Goal: Use online tool/utility

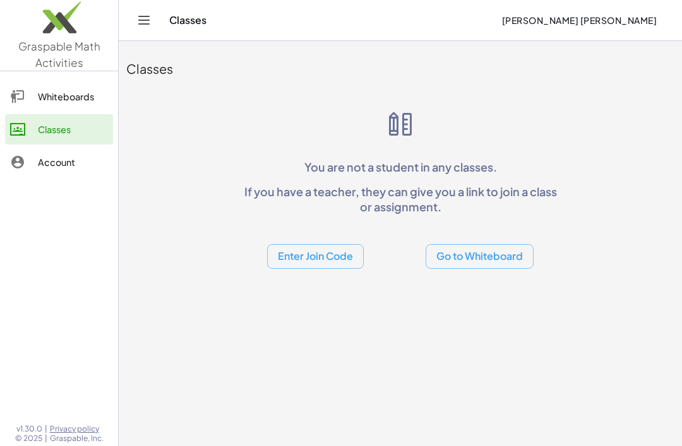
click at [19, 107] on link "Whiteboards" at bounding box center [59, 96] width 108 height 30
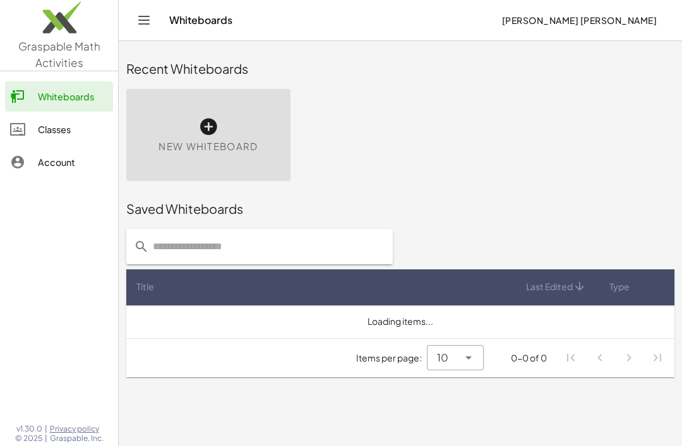
click at [165, 124] on div "New Whiteboard" at bounding box center [208, 135] width 164 height 92
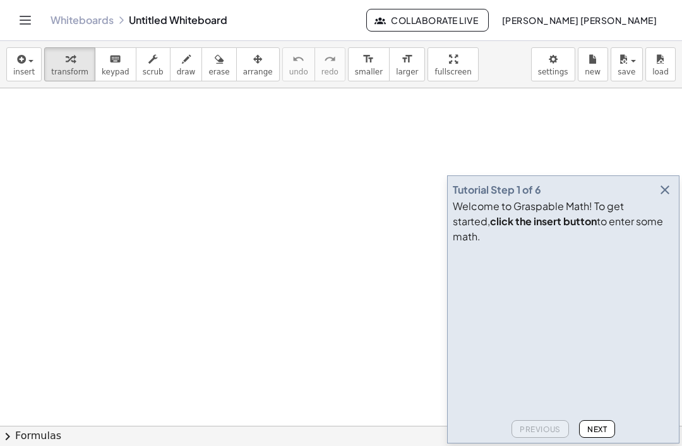
click at [666, 198] on icon "button" at bounding box center [664, 189] width 15 height 15
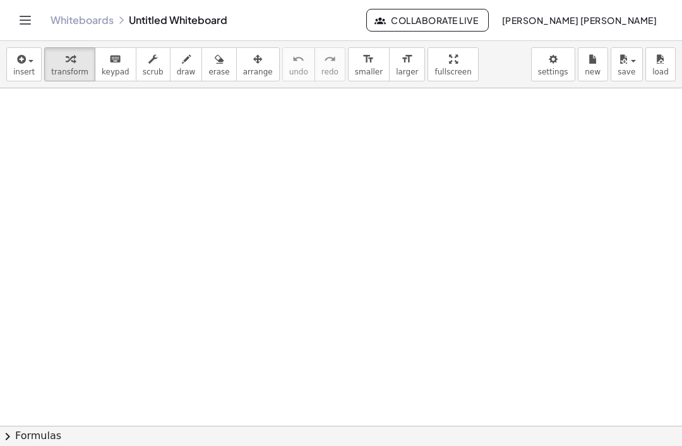
click at [16, 68] on span "insert" at bounding box center [23, 72] width 21 height 9
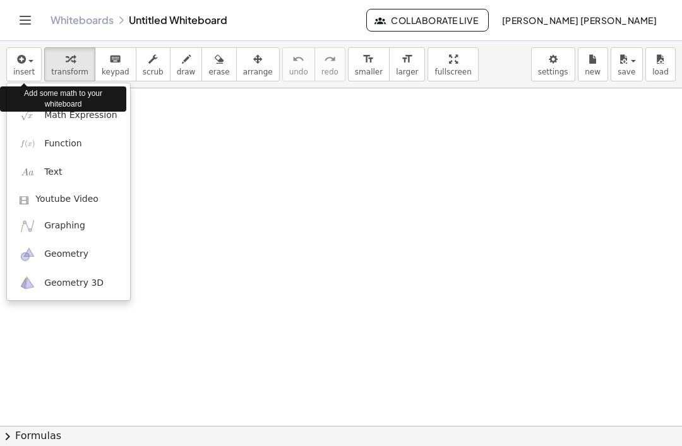
click at [37, 198] on span "Youtube Video" at bounding box center [66, 199] width 63 height 13
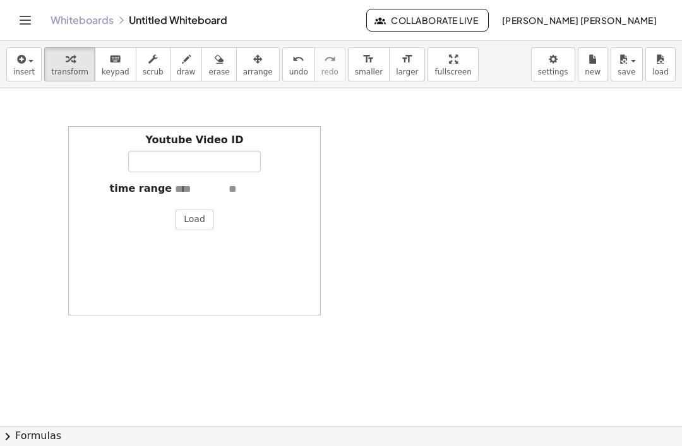
click at [8, 57] on button "insert" at bounding box center [23, 64] width 35 height 34
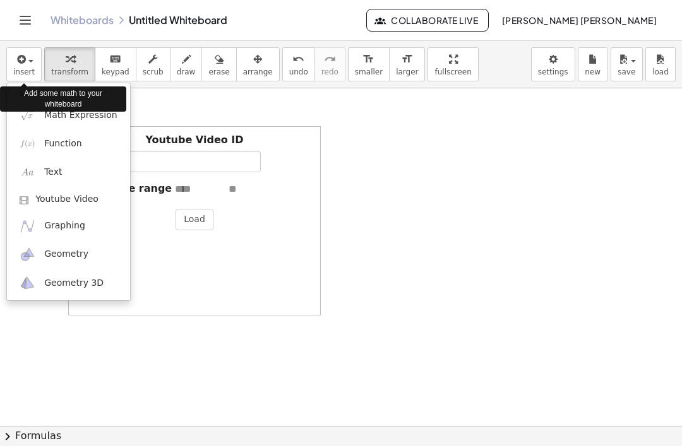
click at [34, 223] on img at bounding box center [28, 226] width 16 height 16
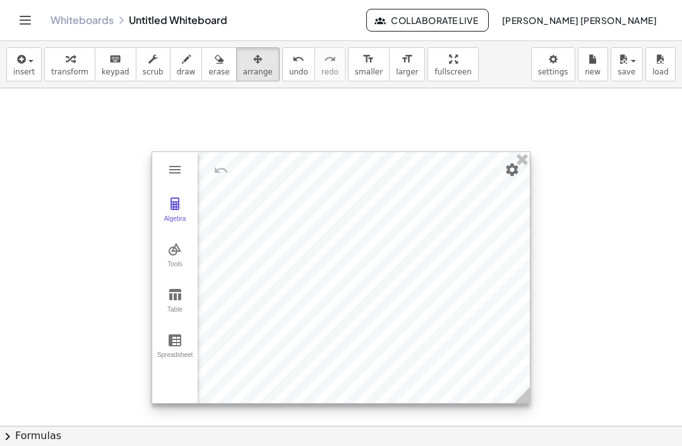
click at [173, 300] on img "Graphing Calculator" at bounding box center [174, 294] width 15 height 15
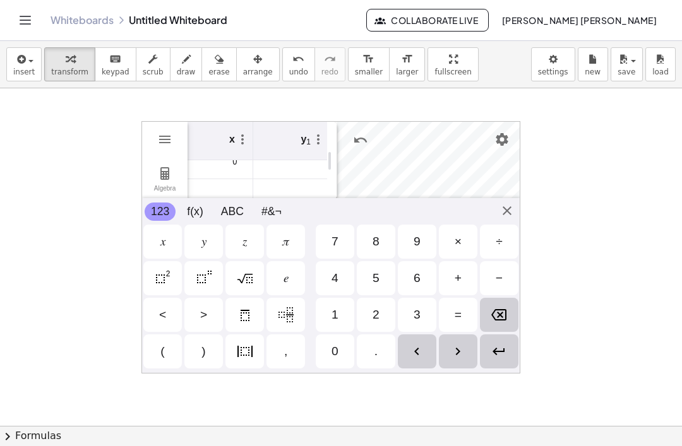
scroll to position [80, 0]
click at [284, 169] on div "0" at bounding box center [285, 176] width 65 height 31
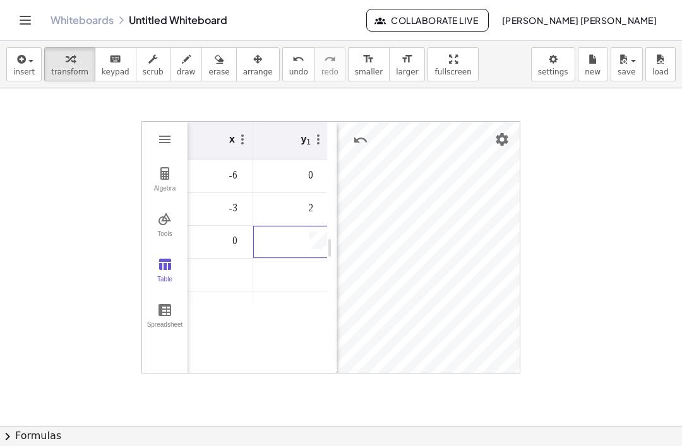
click at [293, 239] on div "Graphing Calculator" at bounding box center [290, 242] width 75 height 32
click at [300, 239] on div "Graphing Calculator" at bounding box center [313, 242] width 28 height 21
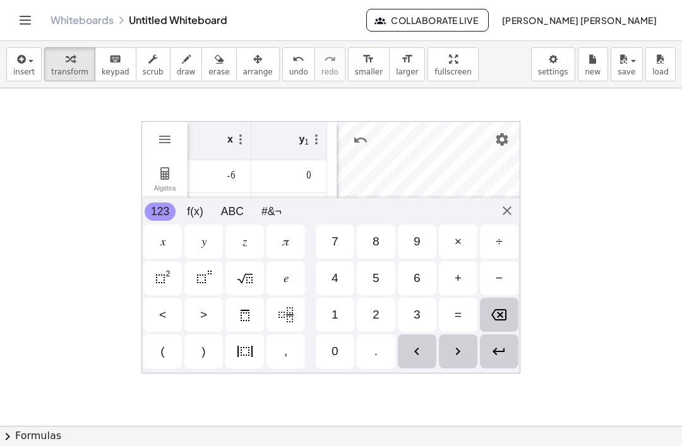
scroll to position [0, 0]
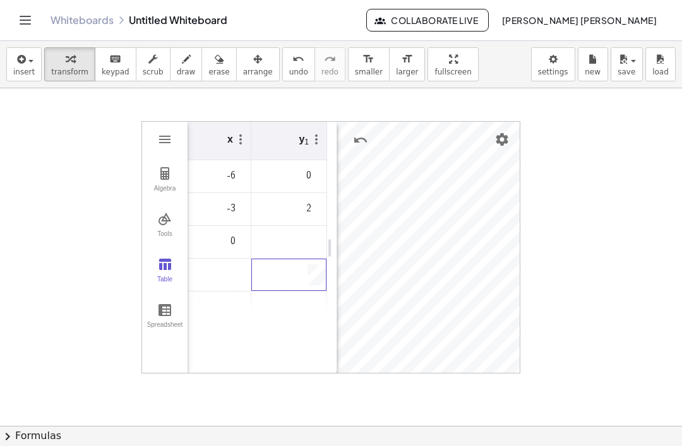
click at [282, 257] on td "Graphing Calculator" at bounding box center [289, 242] width 76 height 33
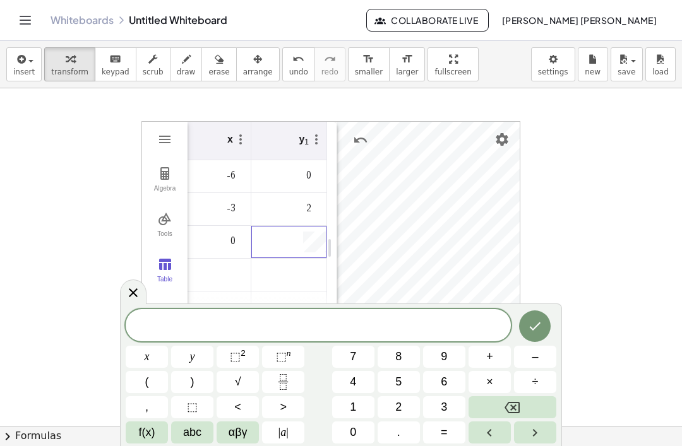
click at [125, 291] on div at bounding box center [133, 292] width 27 height 25
